Goal: Task Accomplishment & Management: Manage account settings

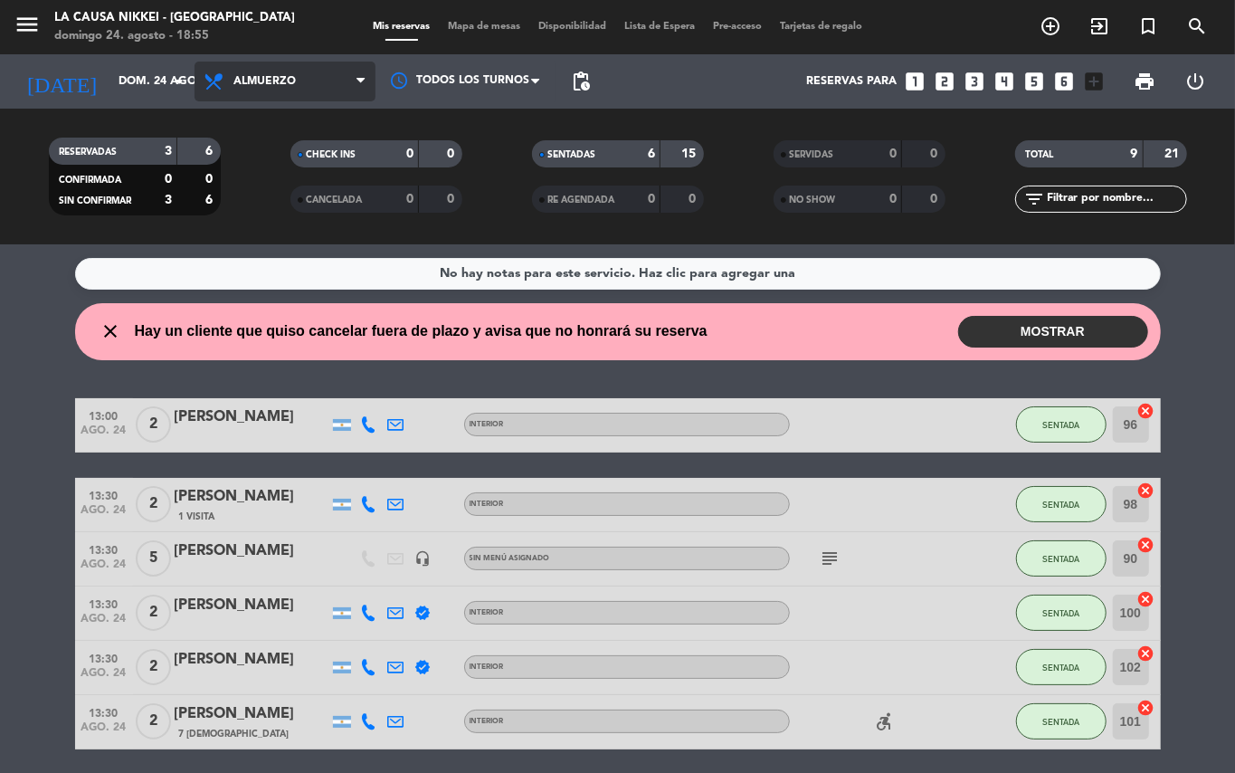
click at [266, 69] on span "Almuerzo" at bounding box center [284, 82] width 181 height 40
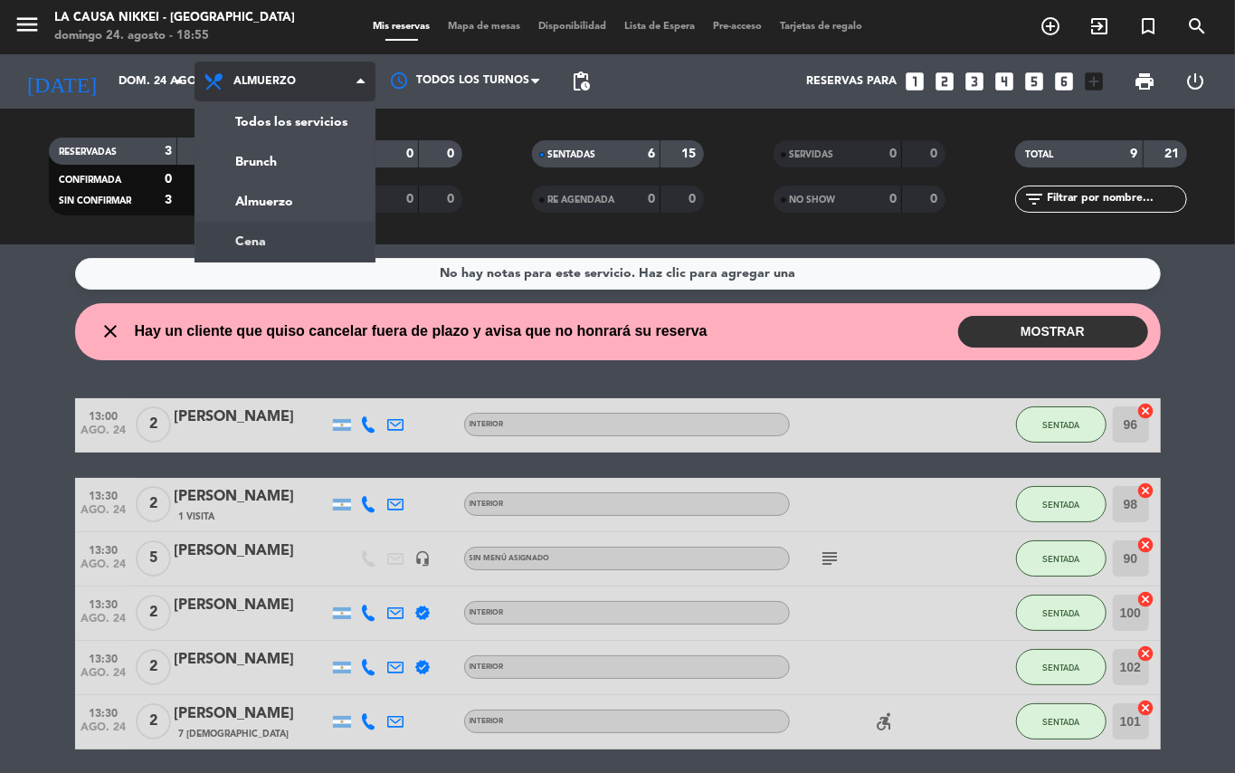
click at [275, 241] on div "menu La Causa Nikkei - [GEOGRAPHIC_DATA][PERSON_NAME][DATE] 24. agosto - 18:55 …" at bounding box center [617, 122] width 1235 height 244
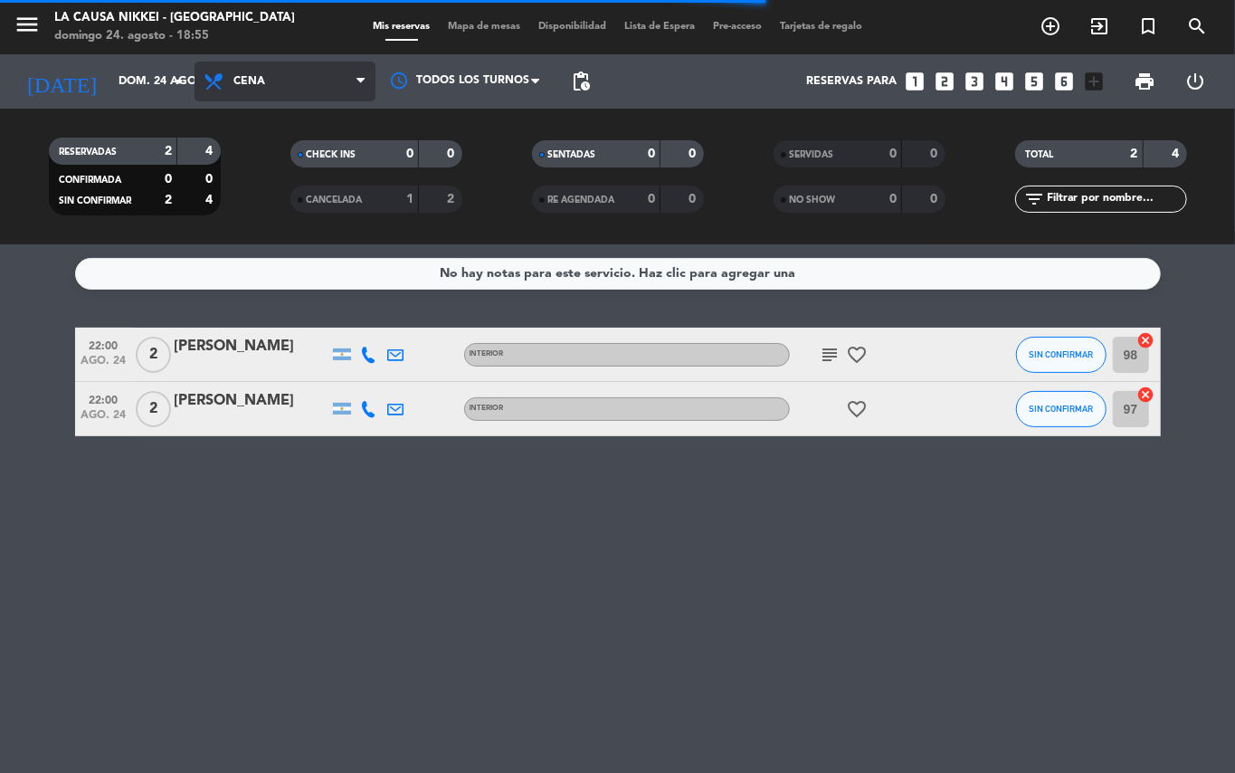
click at [282, 80] on span "Cena" at bounding box center [284, 82] width 181 height 40
click at [295, 170] on div "menu La Causa Nikkei - [GEOGRAPHIC_DATA][PERSON_NAME][DATE] 24. agosto - 18:55 …" at bounding box center [617, 122] width 1235 height 244
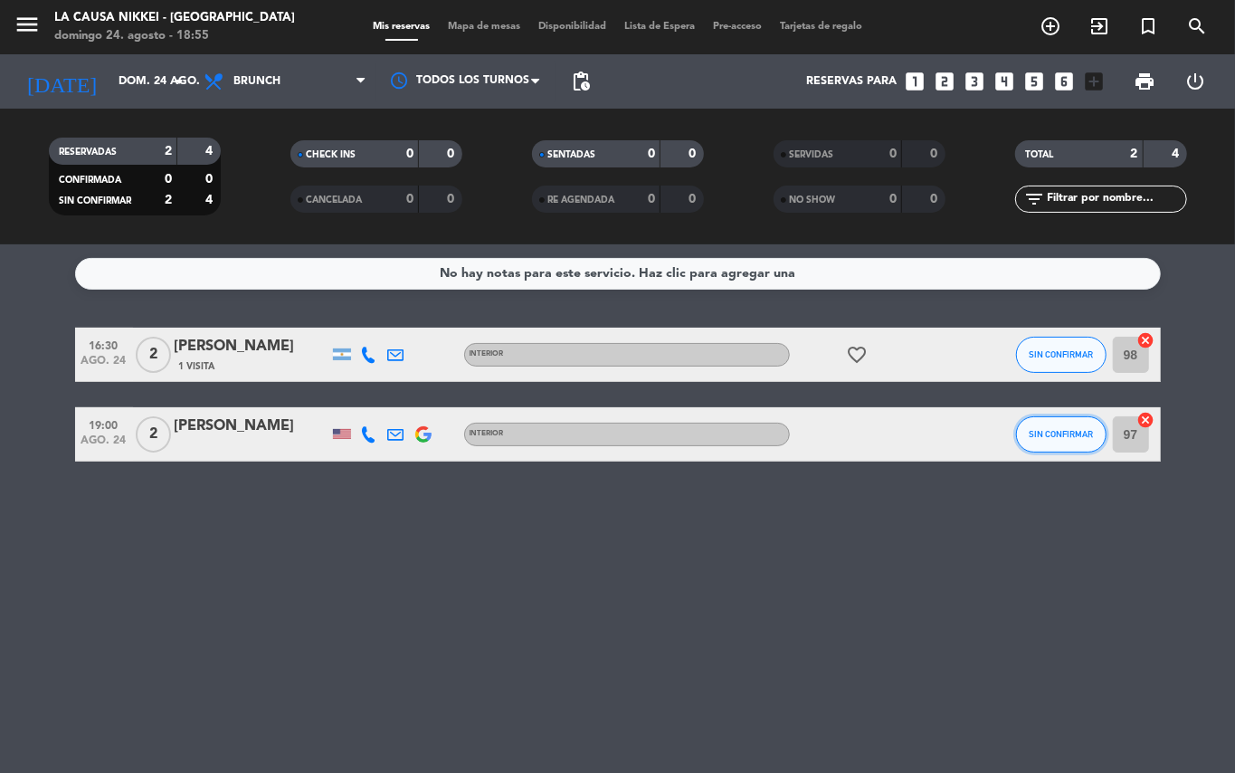
click at [1060, 442] on button "SIN CONFIRMAR" at bounding box center [1061, 434] width 90 height 36
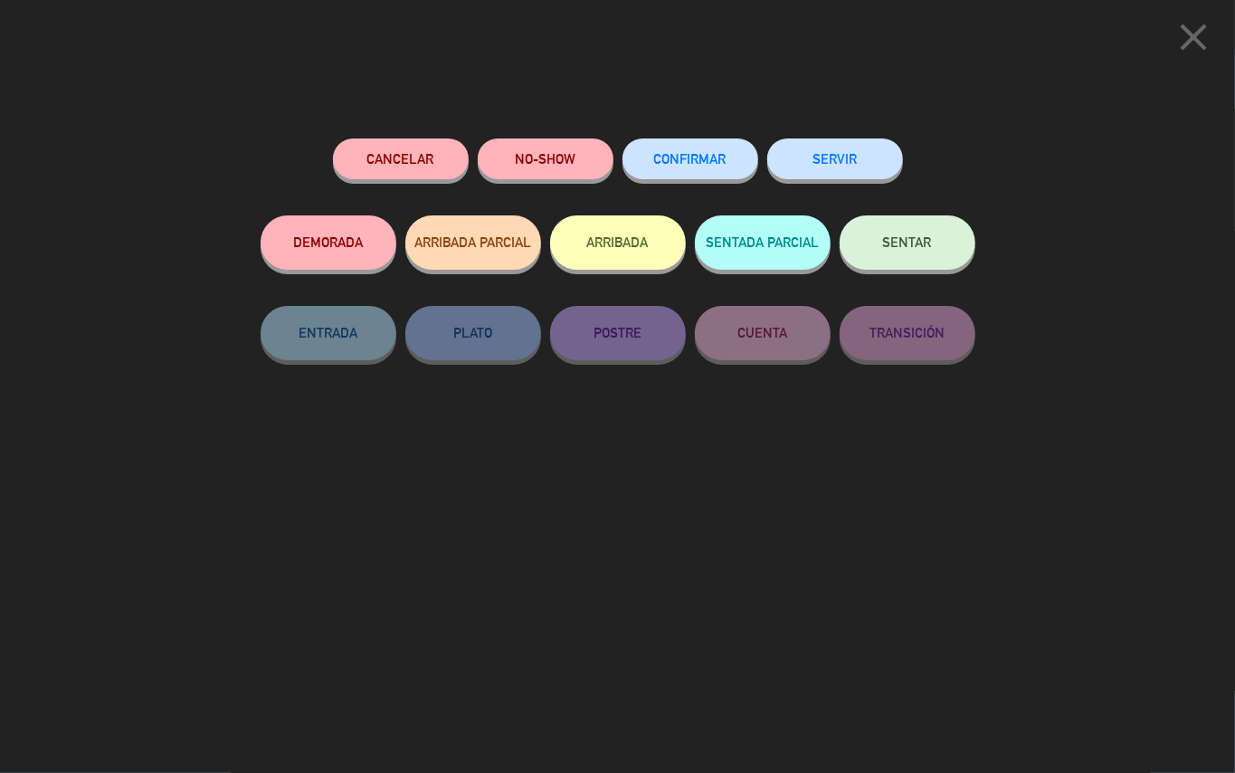
click at [925, 248] on span "SENTAR" at bounding box center [907, 241] width 49 height 15
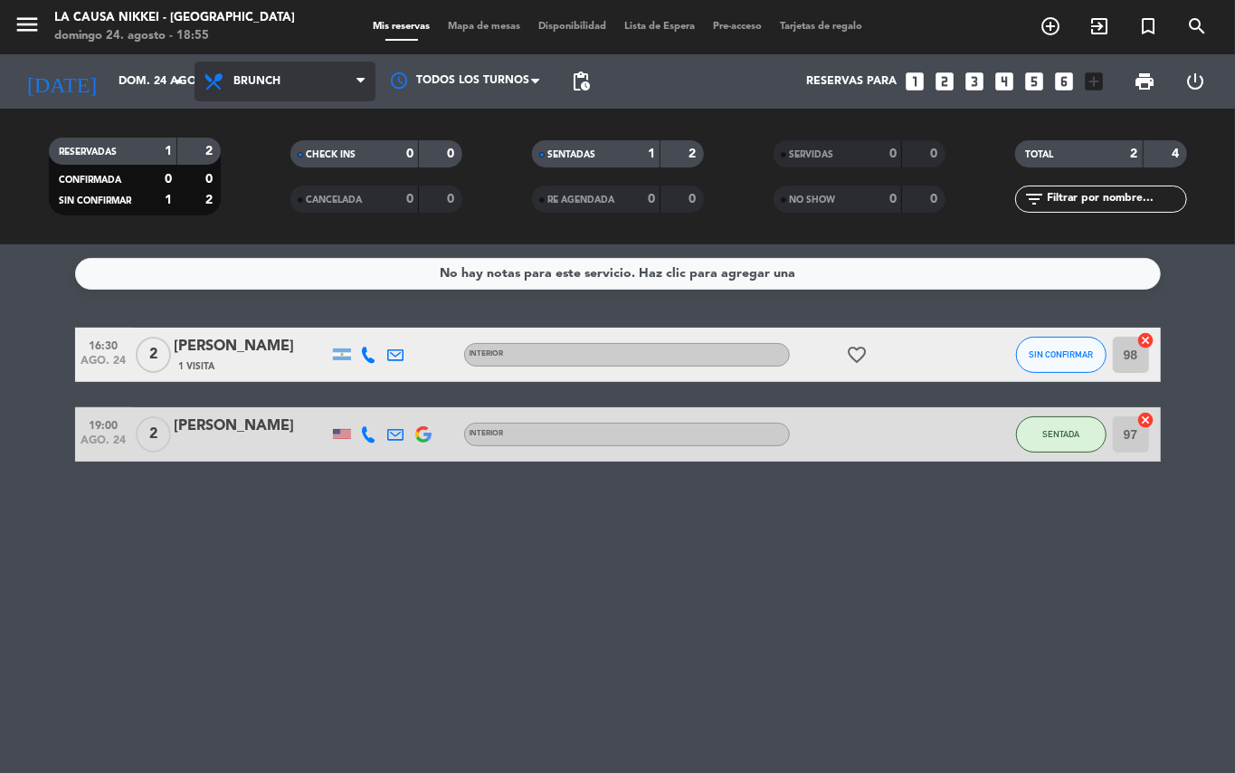
click at [342, 78] on span "Brunch" at bounding box center [284, 82] width 181 height 40
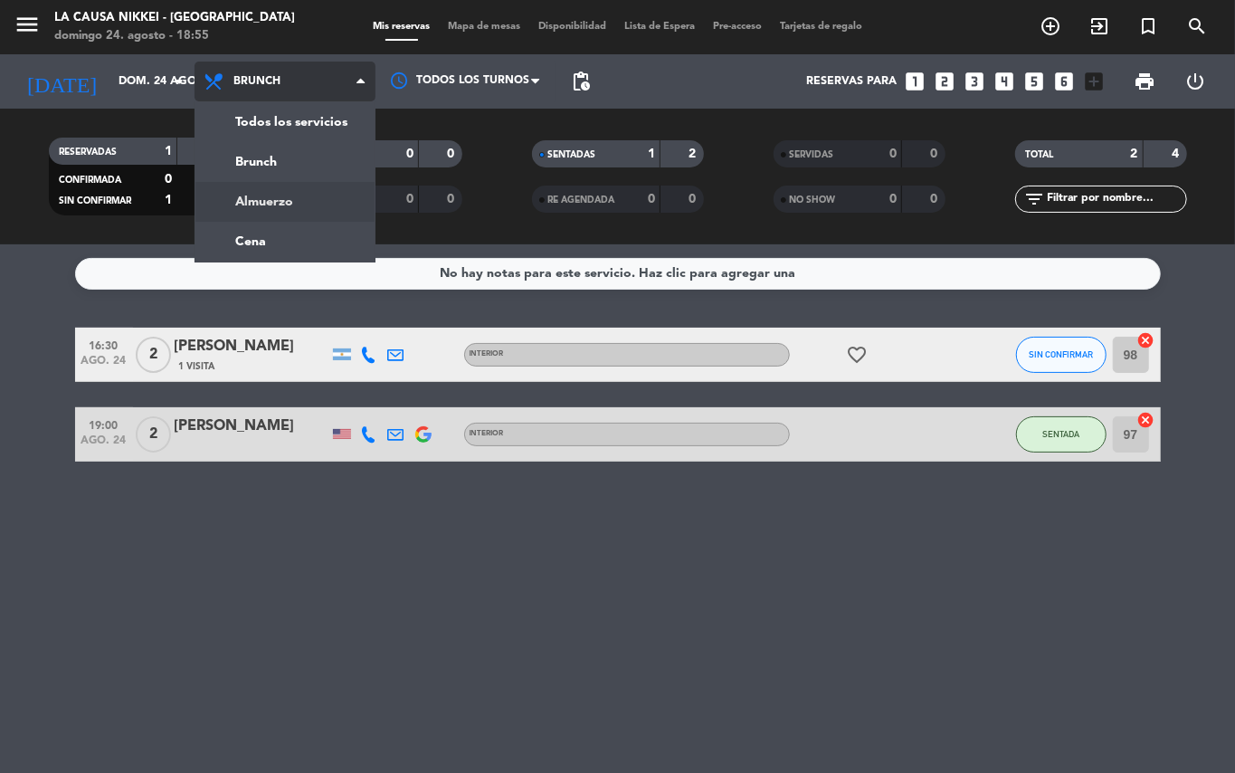
click at [326, 221] on div "menu La Causa Nikkei - [GEOGRAPHIC_DATA][PERSON_NAME][DATE] 24. agosto - 18:55 …" at bounding box center [617, 122] width 1235 height 244
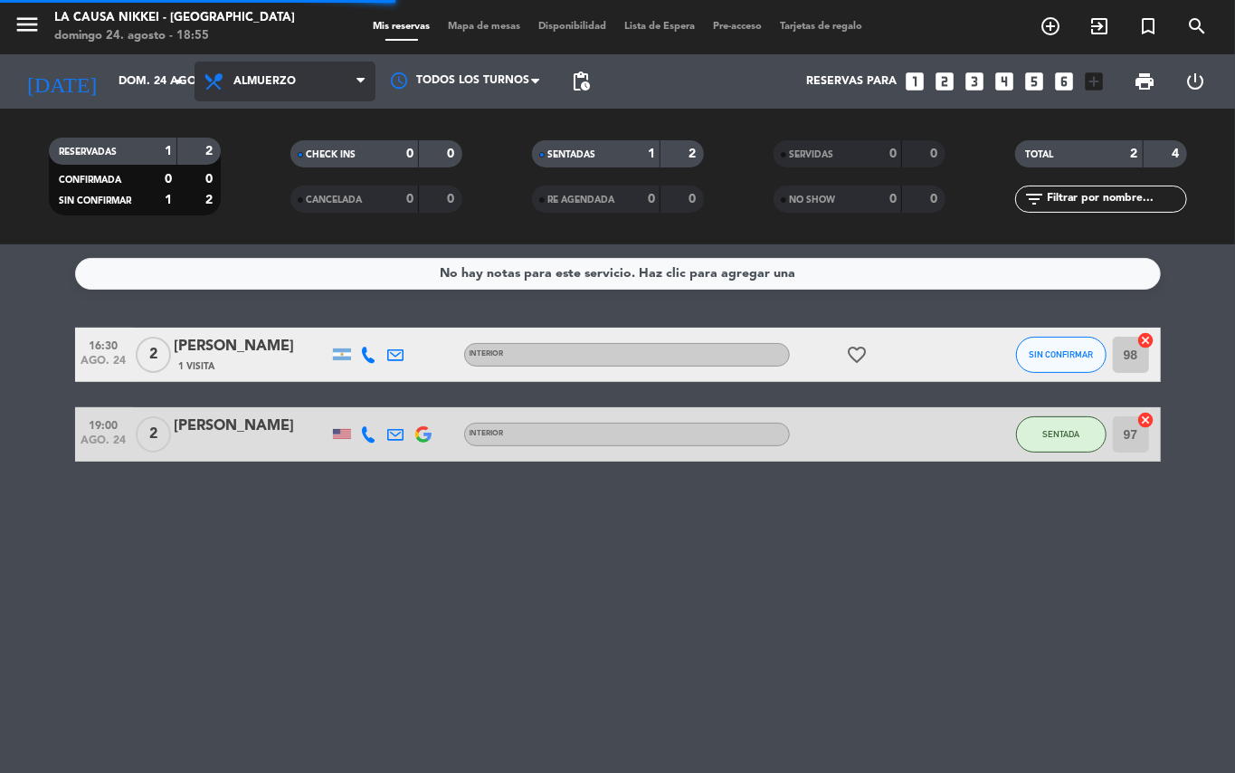
click at [326, 84] on span "Almuerzo" at bounding box center [284, 82] width 181 height 40
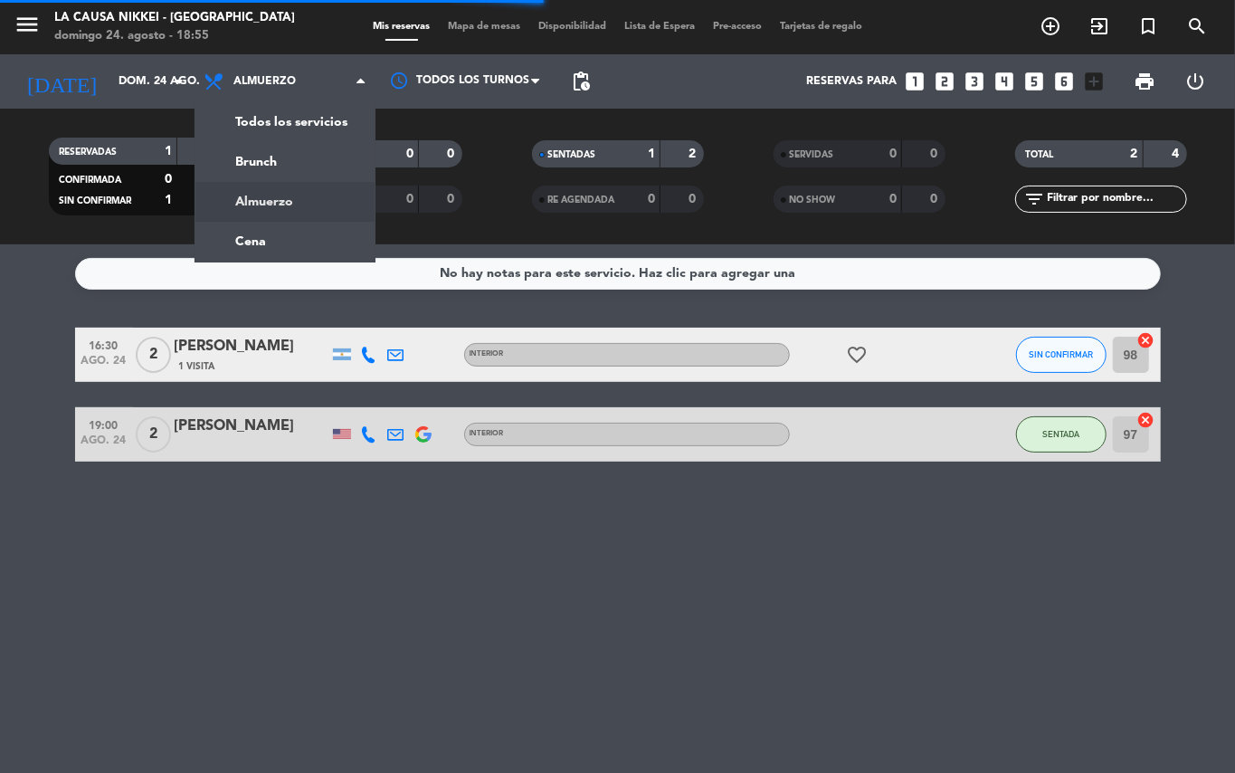
click at [312, 223] on div "menu La Causa Nikkei - [GEOGRAPHIC_DATA][PERSON_NAME][DATE] 24. agosto - 18:55 …" at bounding box center [617, 122] width 1235 height 244
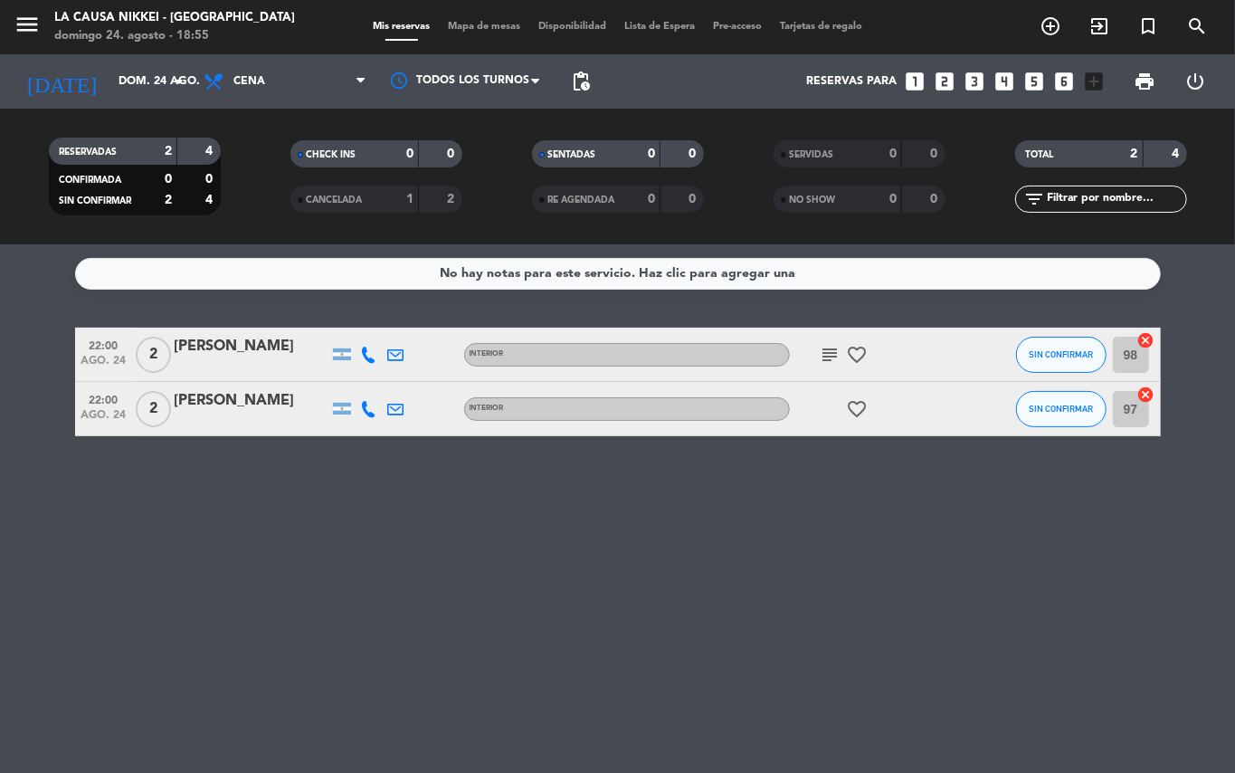
click at [836, 356] on icon "subject" at bounding box center [831, 355] width 22 height 22
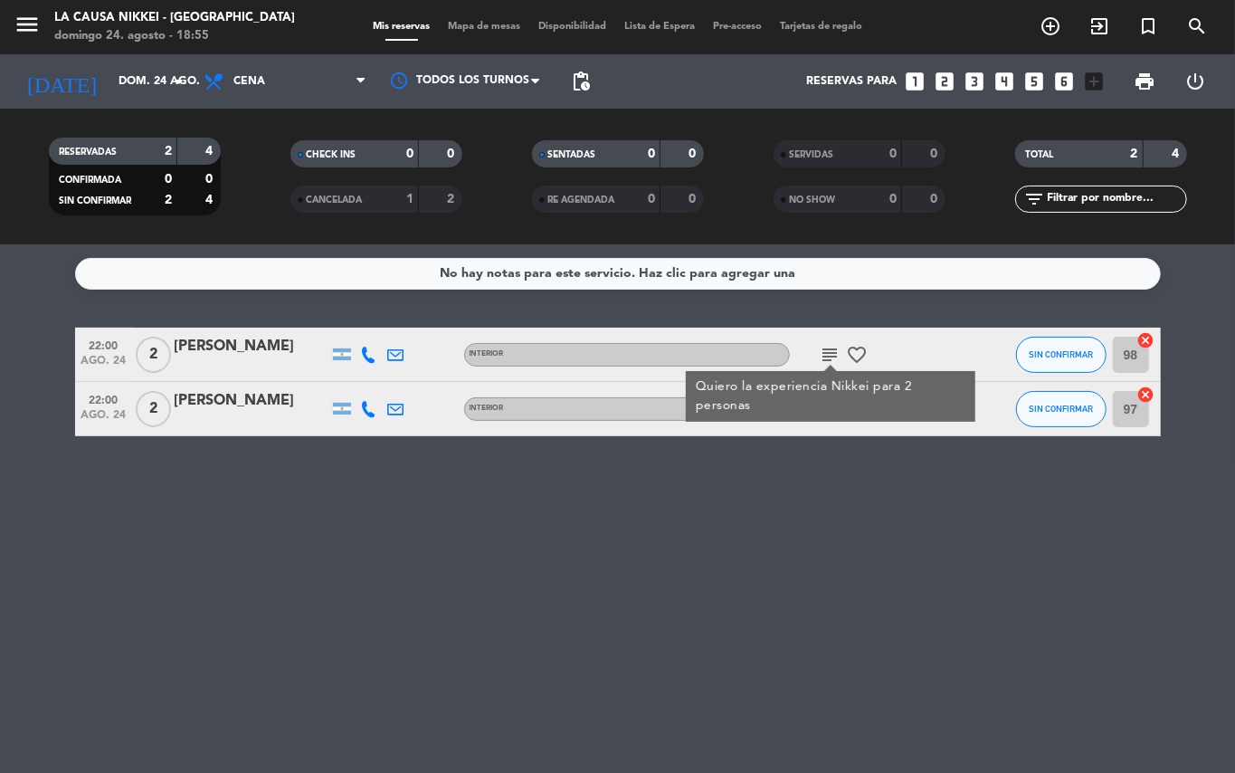
click at [747, 485] on div "No hay notas para este servicio. Haz clic para agregar una 22:00 [DATE] 2 [PERS…" at bounding box center [617, 508] width 1235 height 528
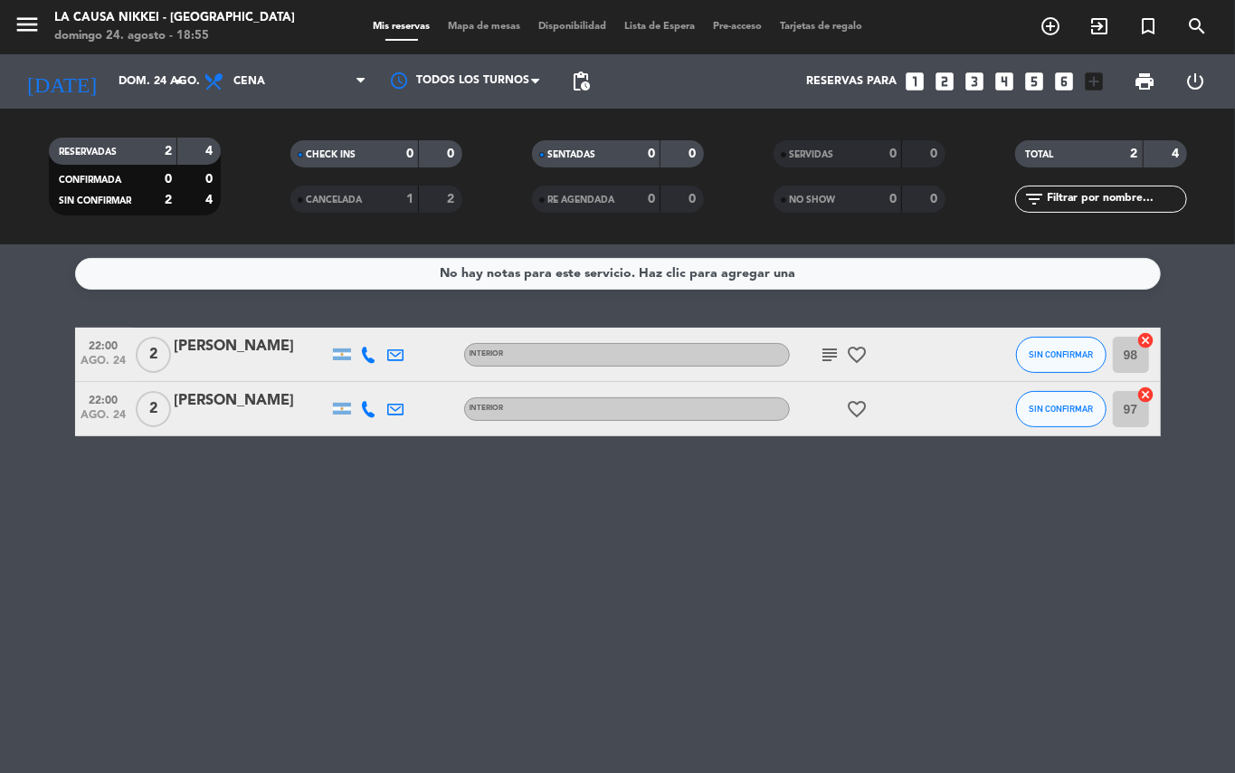
click at [865, 400] on icon "favorite_border" at bounding box center [858, 409] width 22 height 22
click at [776, 472] on div "No hay notas para este servicio. Haz clic para agregar una 22:00 [DATE] 2 [PERS…" at bounding box center [617, 508] width 1235 height 528
